Goal: Transaction & Acquisition: Register for event/course

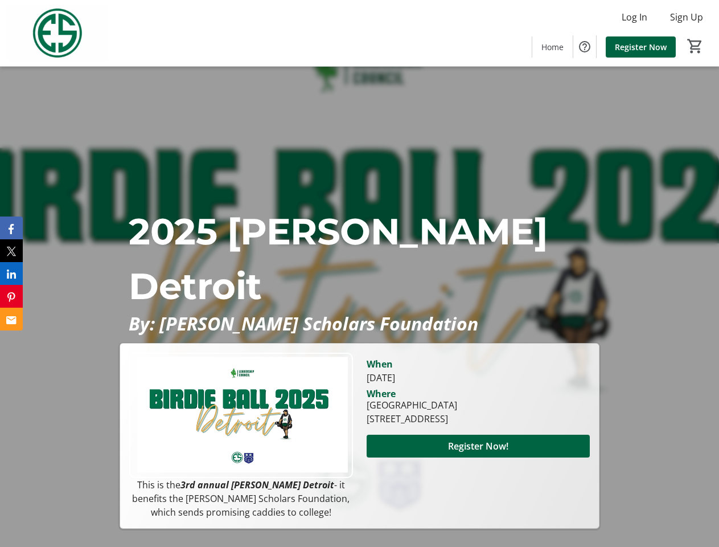
click at [359, 273] on p "2025 [PERSON_NAME] Detroit" at bounding box center [359, 258] width 461 height 109
click at [57, 33] on img at bounding box center [57, 33] width 101 height 57
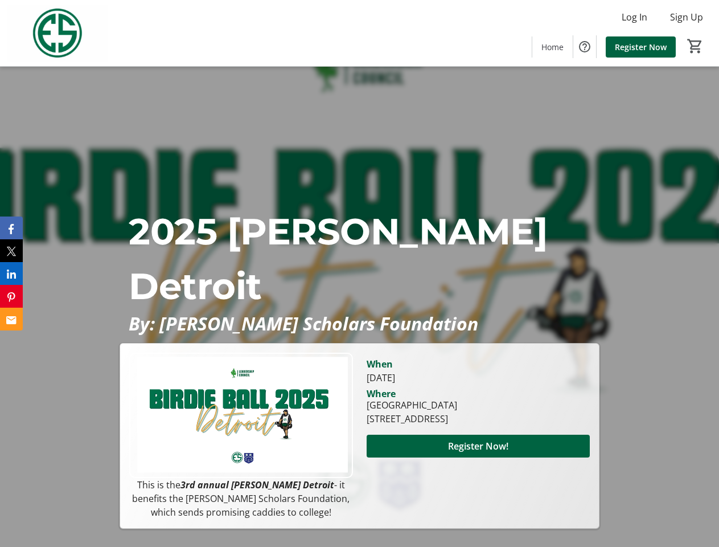
click at [478, 453] on span "Register Now!" at bounding box center [478, 446] width 60 height 14
